Goal: Information Seeking & Learning: Learn about a topic

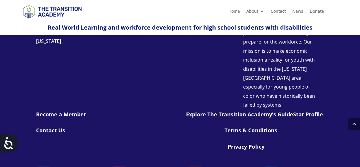
scroll to position [734, 0]
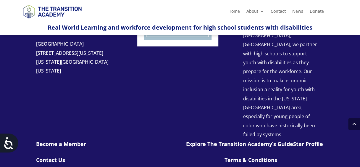
click at [282, 140] on link "Explore The Transition Academy’s GuideStar Profile" at bounding box center [254, 143] width 137 height 7
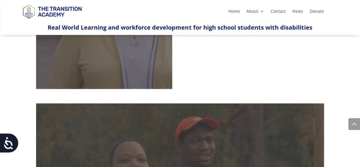
scroll to position [290, 0]
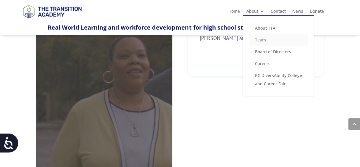
click at [258, 42] on link "Team" at bounding box center [278, 40] width 59 height 12
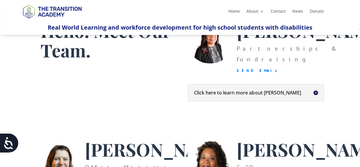
scroll to position [59, 0]
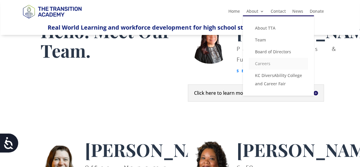
click at [263, 65] on link "Careers" at bounding box center [278, 64] width 59 height 12
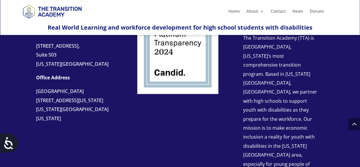
scroll to position [251, 0]
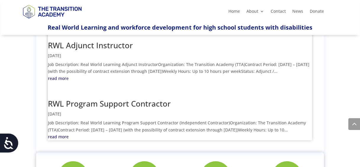
scroll to position [326, 0]
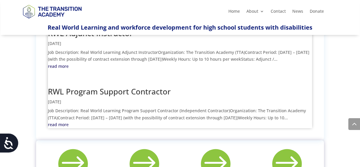
drag, startPoint x: 155, startPoint y: 83, endPoint x: 158, endPoint y: 89, distance: 6.8
click at [158, 107] on p "Job Description: Real World Learning Program Support Contractor (Independent Co…" at bounding box center [180, 114] width 265 height 14
drag, startPoint x: 158, startPoint y: 89, endPoint x: 94, endPoint y: 98, distance: 65.1
click at [105, 121] on link "read more" at bounding box center [180, 124] width 265 height 7
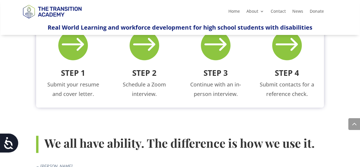
scroll to position [385, 0]
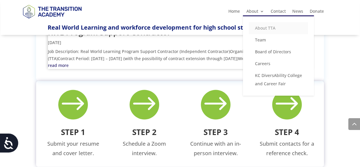
click at [265, 29] on link "About TTA" at bounding box center [278, 28] width 59 height 12
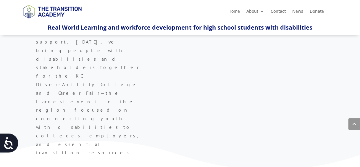
scroll to position [385, 0]
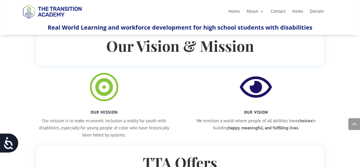
scroll to position [447, 0]
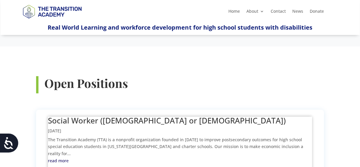
scroll to position [148, 0]
